Goal: Information Seeking & Learning: Find specific fact

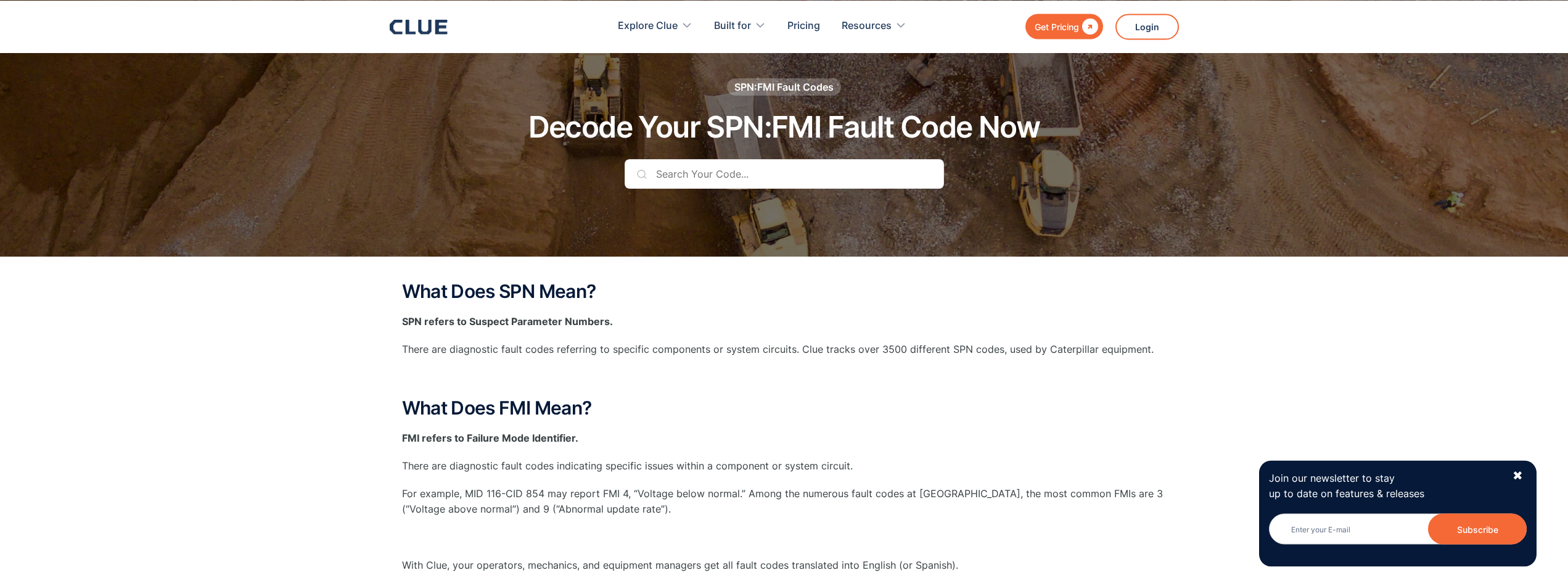
scroll to position [377, 0]
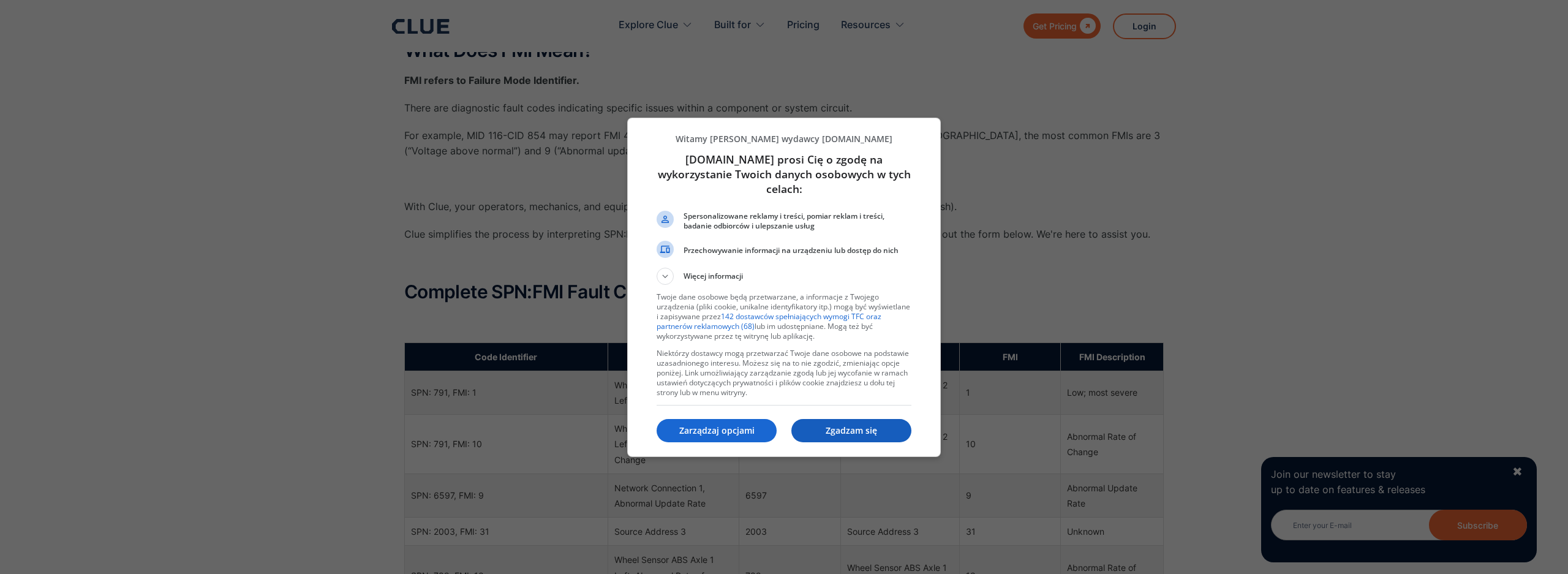
click at [857, 428] on p "Zgadzam się" at bounding box center [851, 430] width 120 height 12
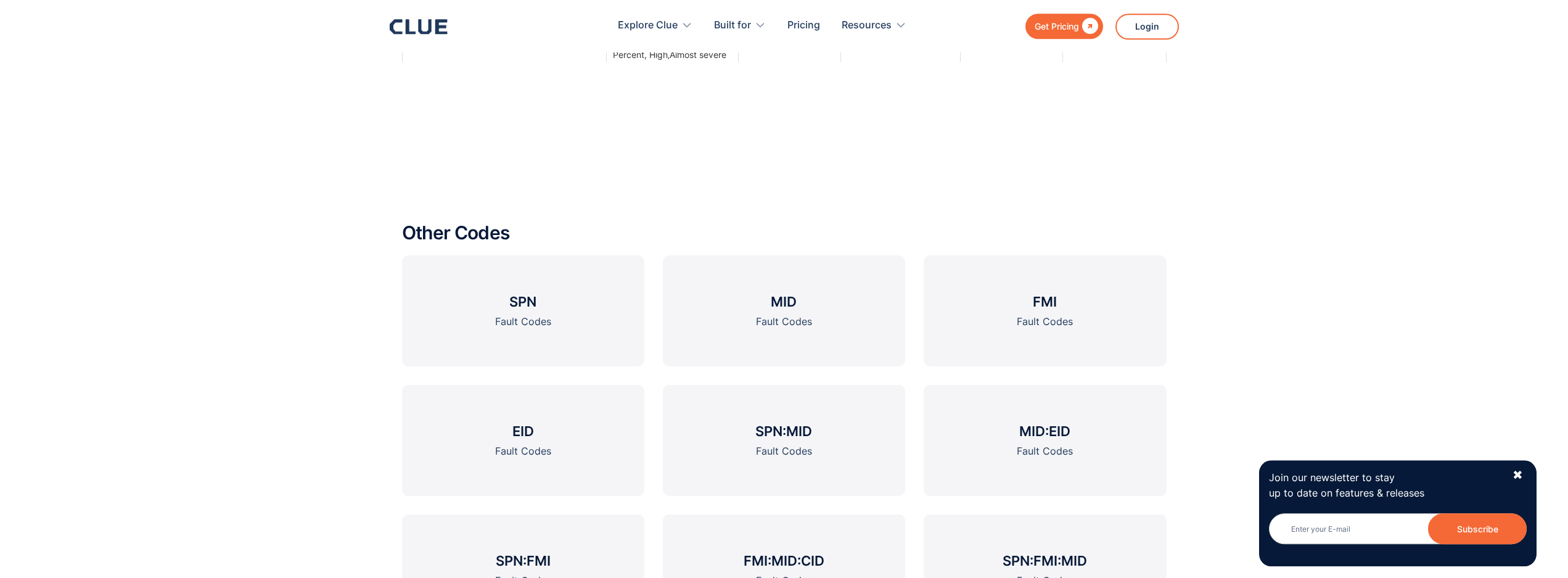
scroll to position [1447, 0]
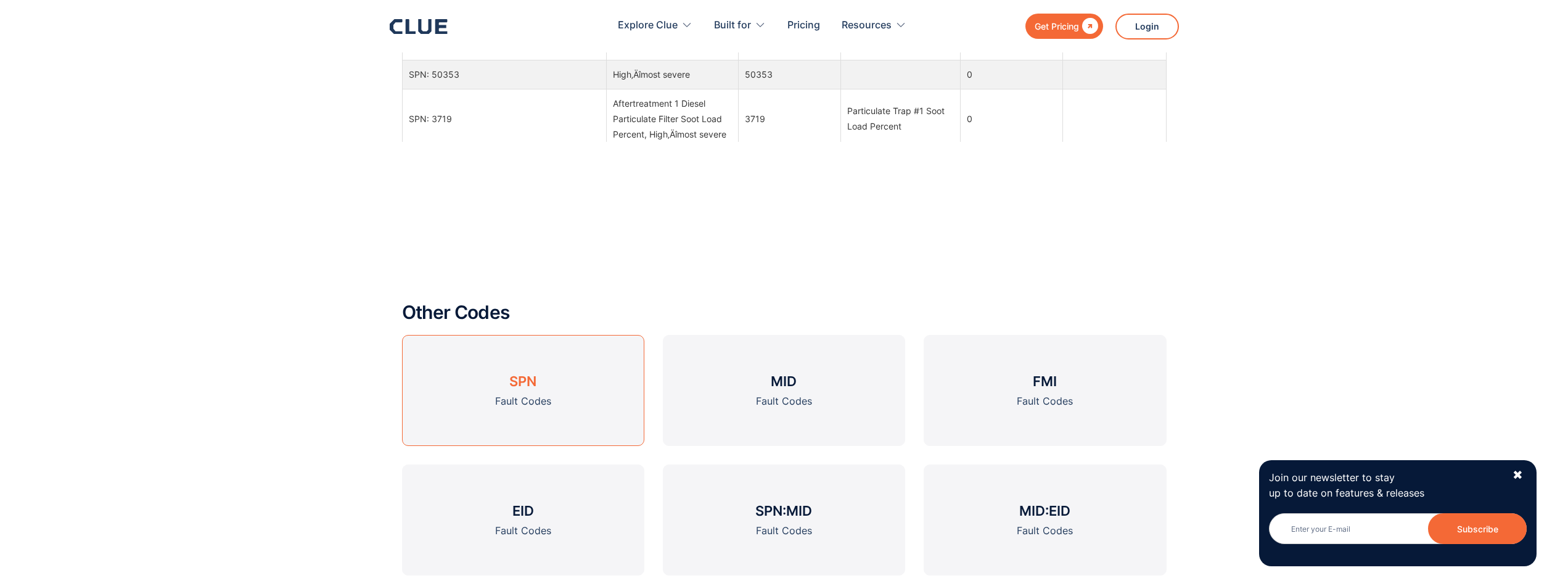
click at [575, 405] on link "SPN Fault Codes" at bounding box center [523, 390] width 242 height 111
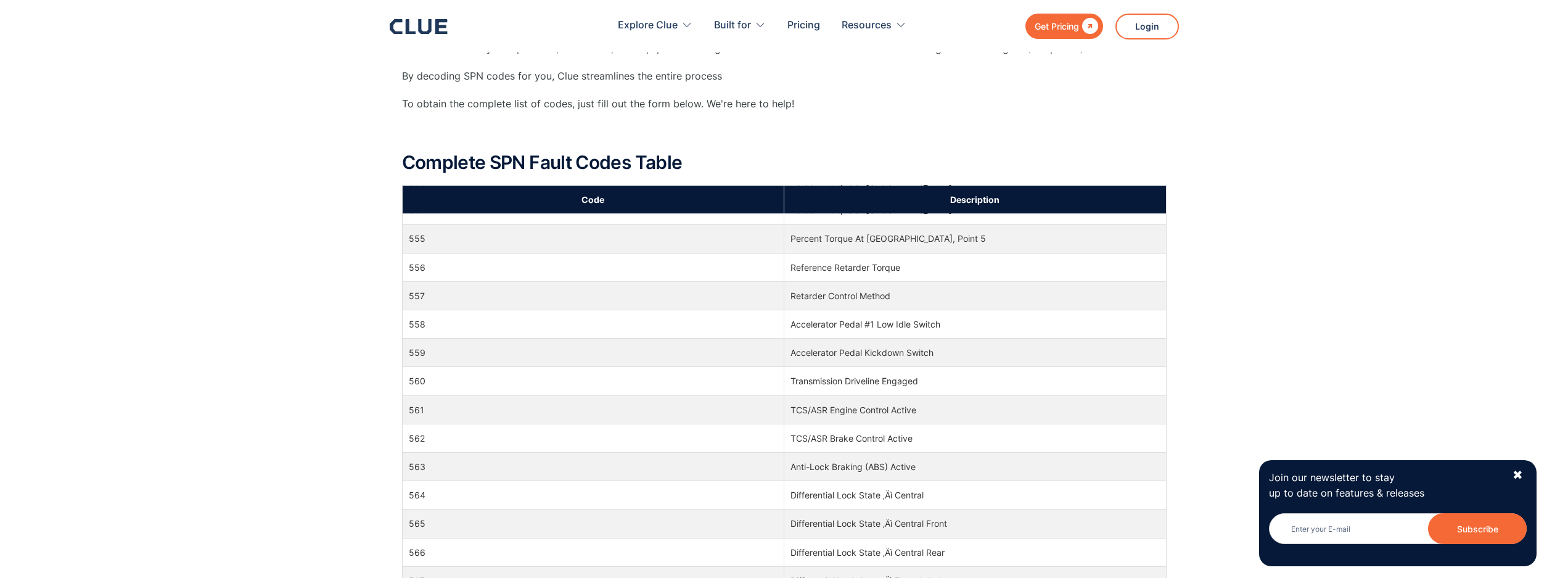
scroll to position [7071, 0]
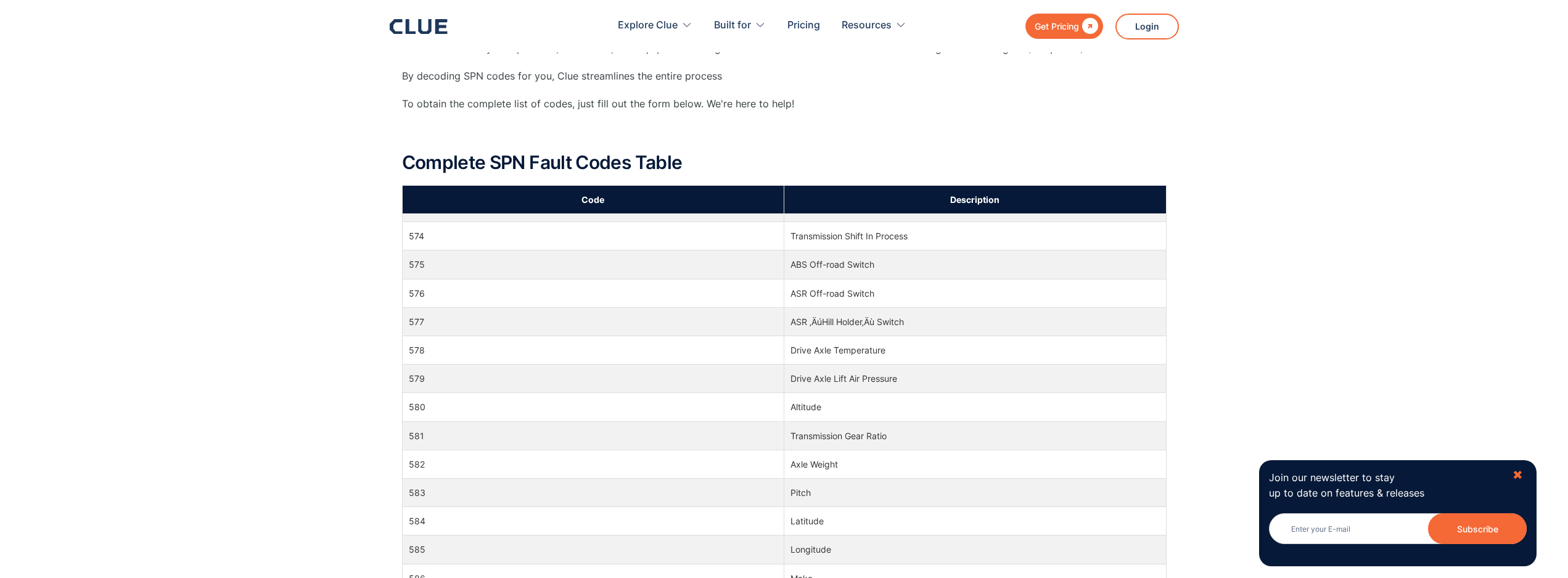
click at [1522, 474] on div "✖" at bounding box center [1518, 475] width 11 height 15
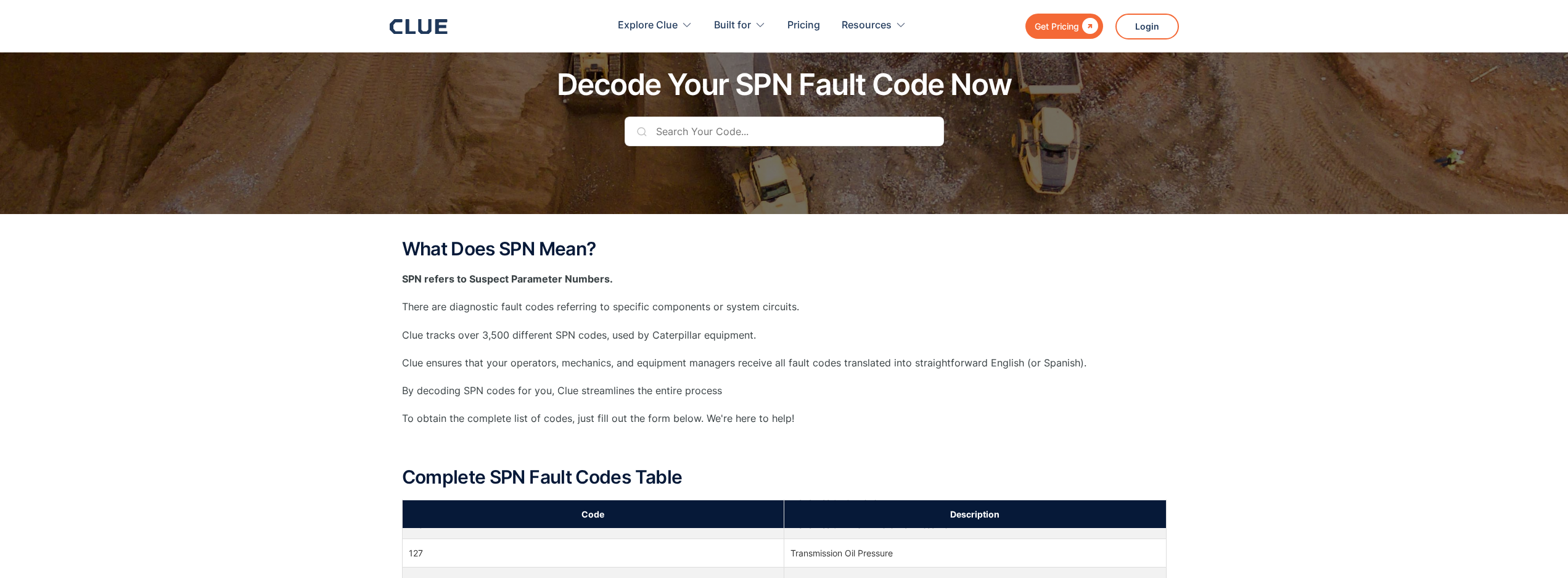
scroll to position [0, 0]
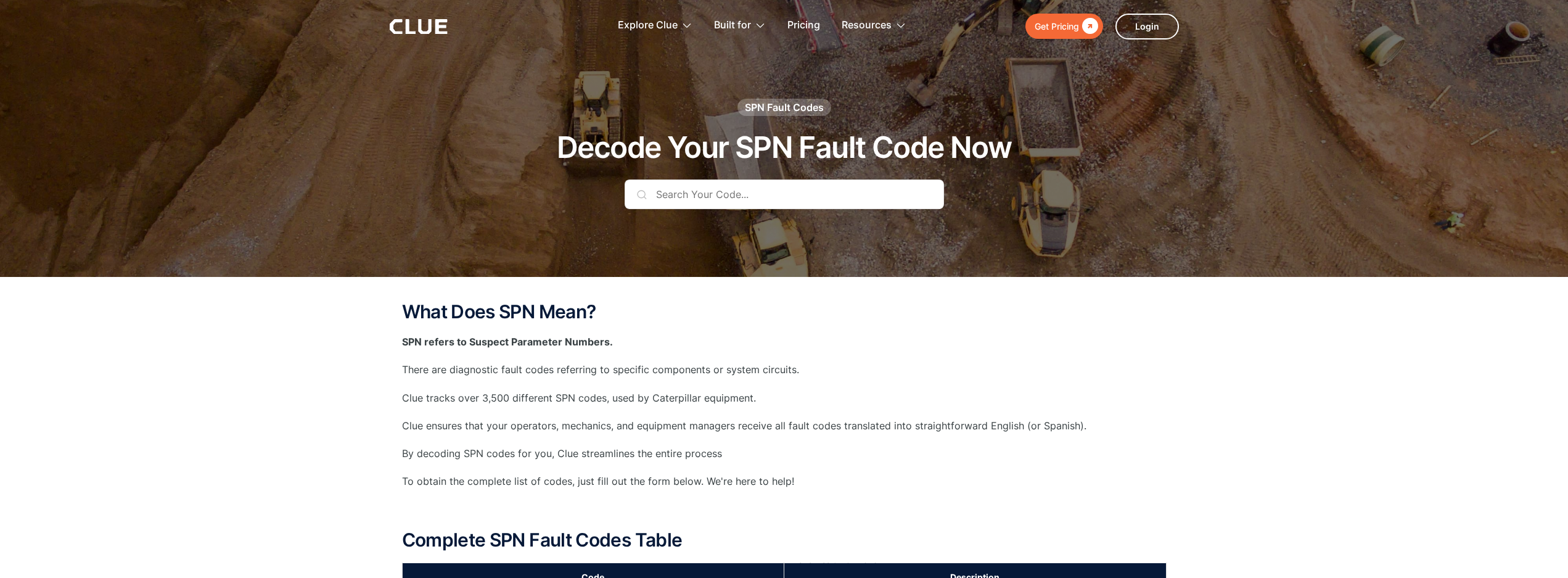
drag, startPoint x: 711, startPoint y: 203, endPoint x: 713, endPoint y: 196, distance: 7.3
click at [712, 198] on input "text" at bounding box center [785, 194] width 320 height 30
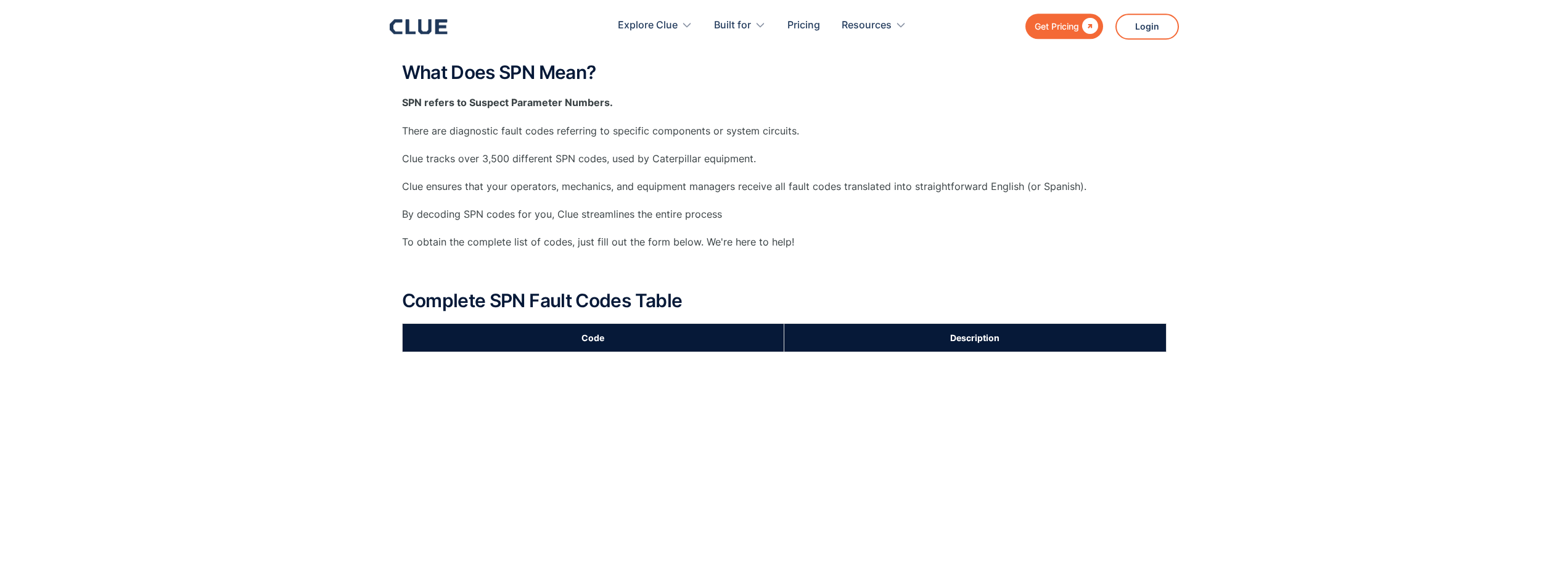
scroll to position [63, 0]
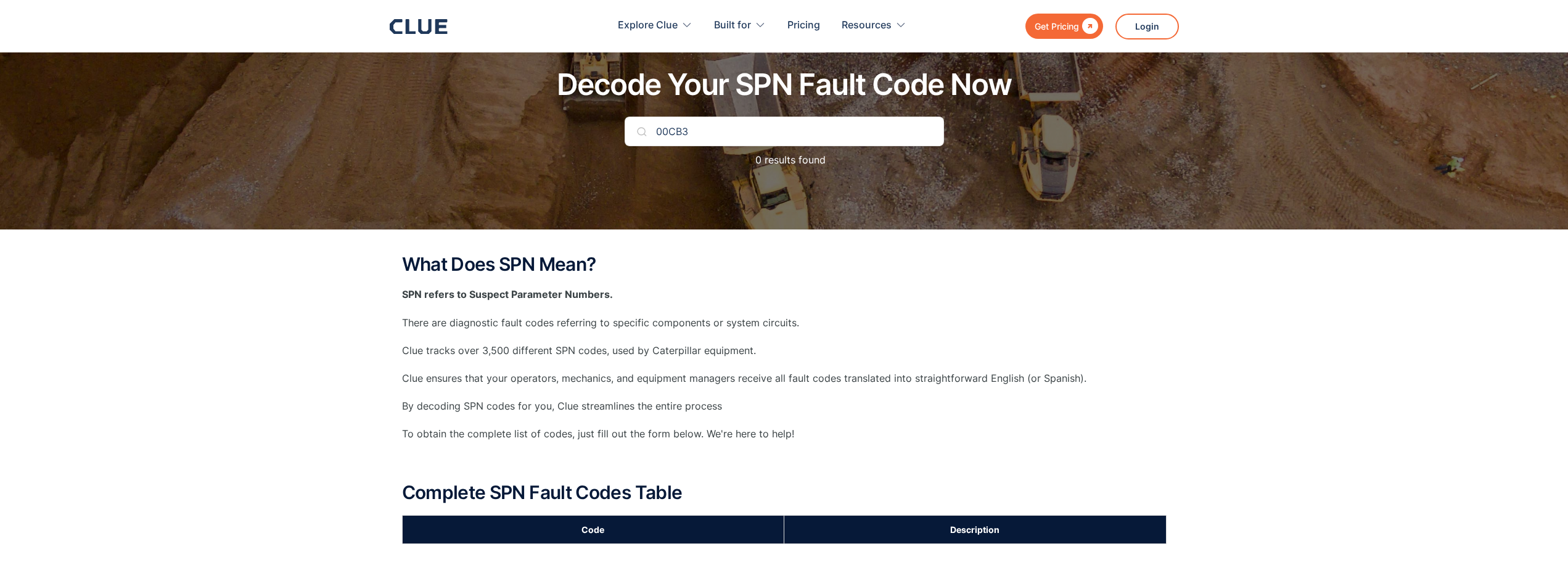
drag, startPoint x: 697, startPoint y: 135, endPoint x: 661, endPoint y: 144, distance: 37.1
click at [661, 144] on input "00CB3" at bounding box center [785, 131] width 320 height 30
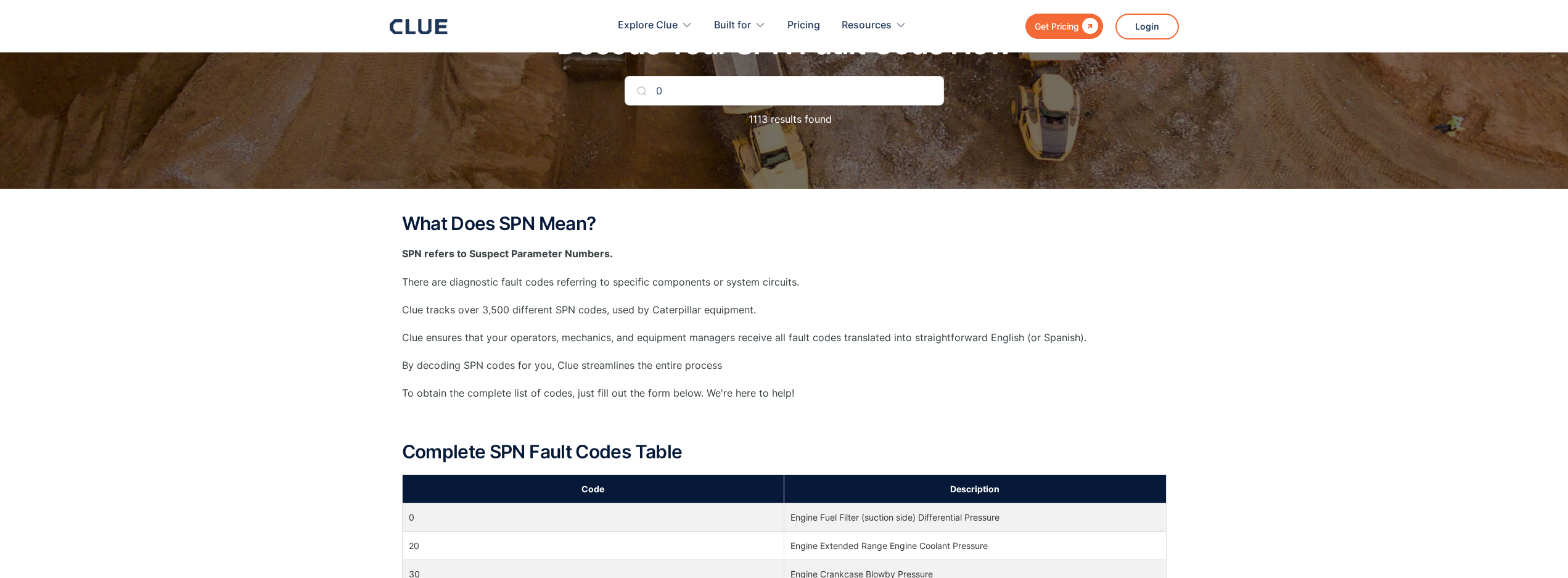
scroll to position [126, 0]
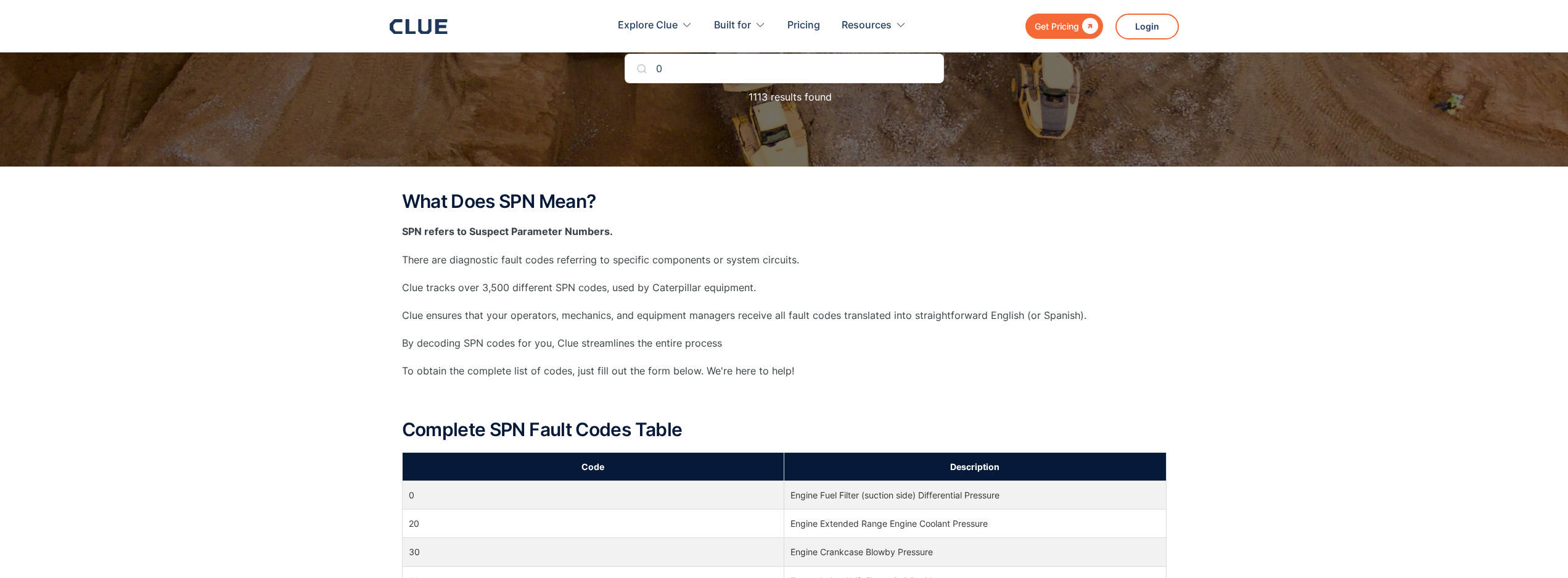
type input "0"
drag, startPoint x: 1002, startPoint y: 495, endPoint x: 392, endPoint y: 492, distance: 610.0
copy tr "0 Engine Fuel Filter (suction side) Differential Pressure"
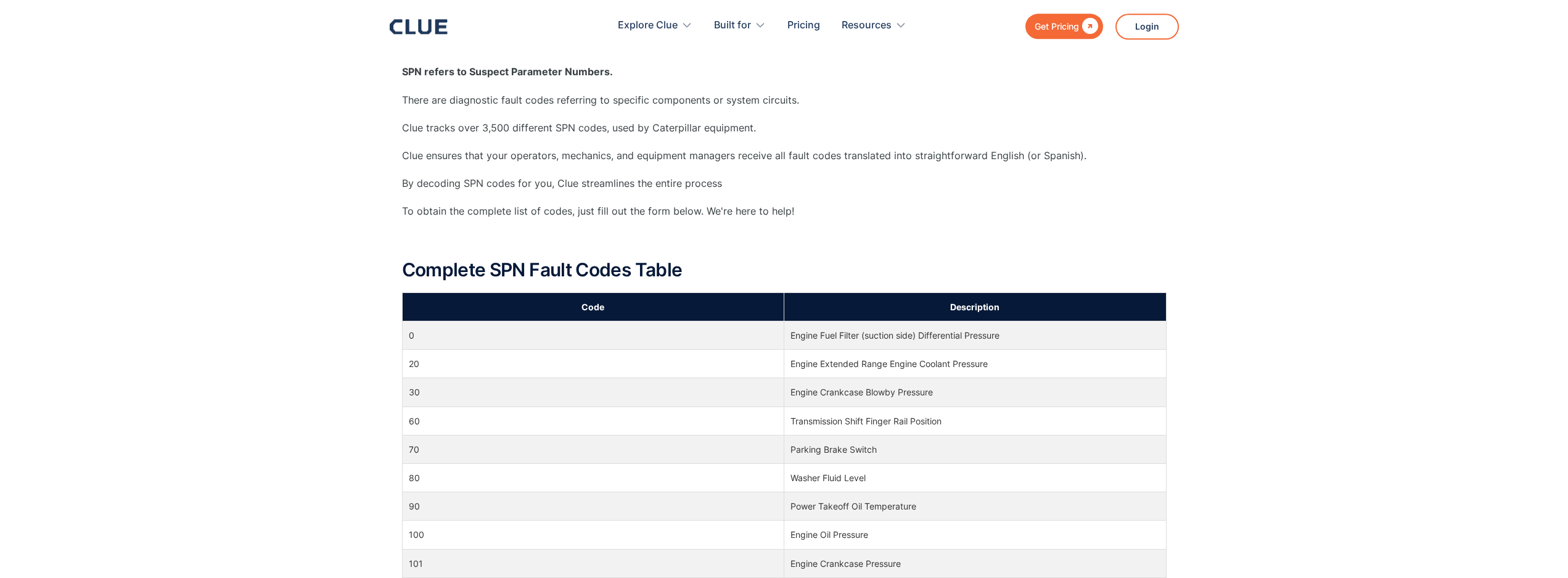
scroll to position [189, 0]
